Goal: Information Seeking & Learning: Learn about a topic

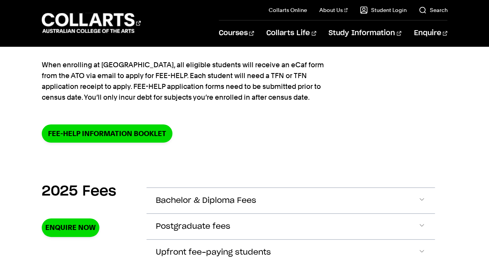
scroll to position [193, 0]
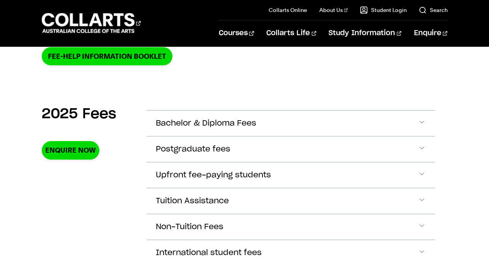
click at [274, 120] on button "Bachelor & Diploma Fees" at bounding box center [291, 124] width 289 height 26
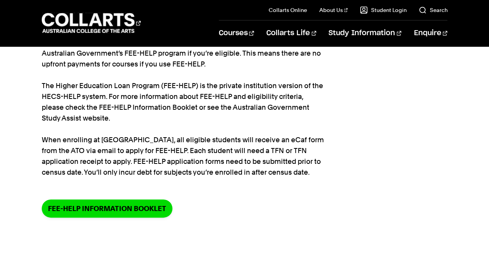
scroll to position [0, 0]
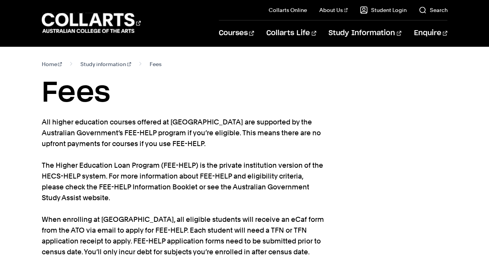
click at [50, 64] on link "Home" at bounding box center [52, 64] width 20 height 11
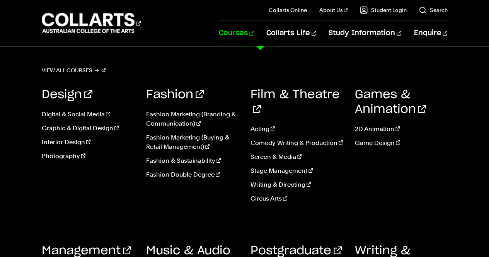
click at [254, 34] on link "Courses" at bounding box center [236, 33] width 35 height 26
click at [261, 125] on link "Acting" at bounding box center [297, 129] width 93 height 9
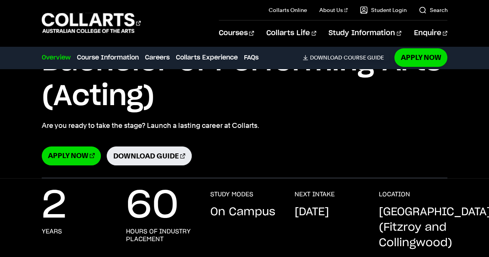
scroll to position [116, 0]
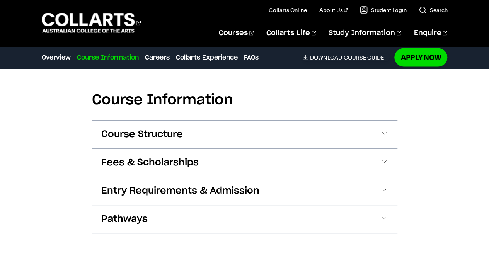
click at [299, 160] on button "Fees & Scholarships" at bounding box center [244, 163] width 305 height 28
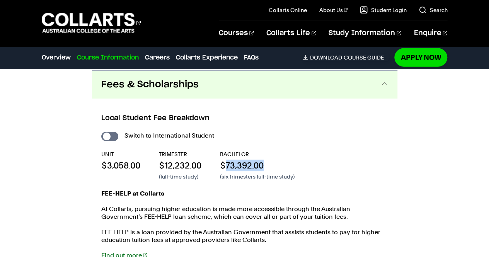
drag, startPoint x: 227, startPoint y: 164, endPoint x: 265, endPoint y: 164, distance: 38.7
click at [265, 164] on p "$73,392.00" at bounding box center [257, 166] width 75 height 12
click at [269, 166] on p "$73,392.00" at bounding box center [257, 166] width 75 height 12
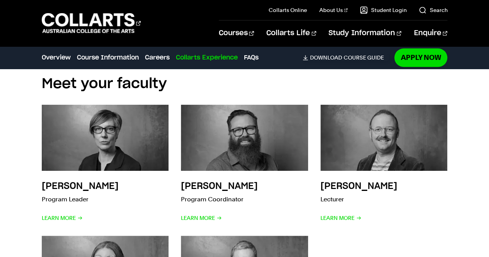
scroll to position [1945, 0]
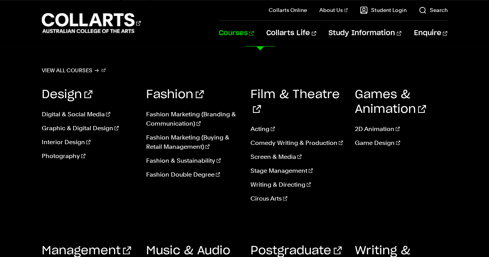
click at [258, 125] on link "Acting" at bounding box center [297, 129] width 93 height 9
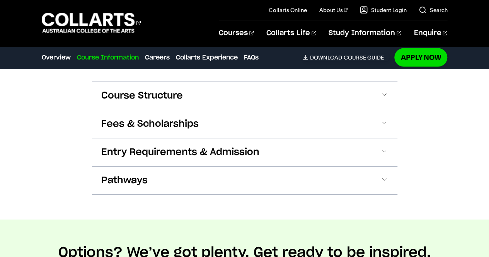
click at [207, 125] on button "Fees & Scholarships" at bounding box center [244, 124] width 305 height 28
